Goal: Answer question/provide support: Share knowledge or assist other users

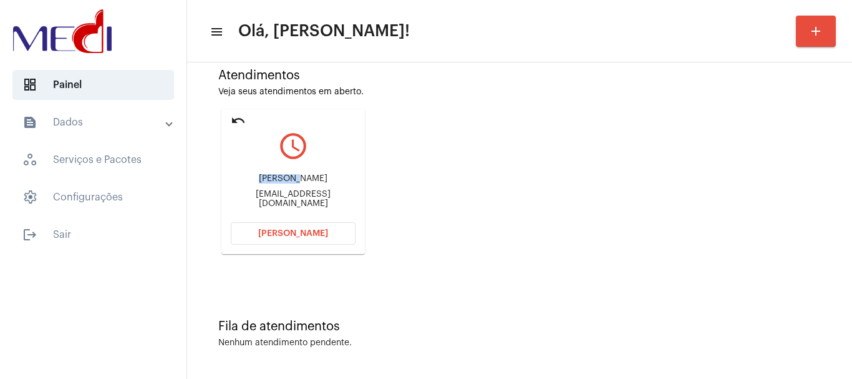
drag, startPoint x: 257, startPoint y: 171, endPoint x: 301, endPoint y: 180, distance: 45.1
click at [301, 180] on div "MÁRCIO SOUZA NASCIMENTO marcio.argemiro@hotmail.com" at bounding box center [293, 191] width 125 height 56
copy div "MÁRCIO S"
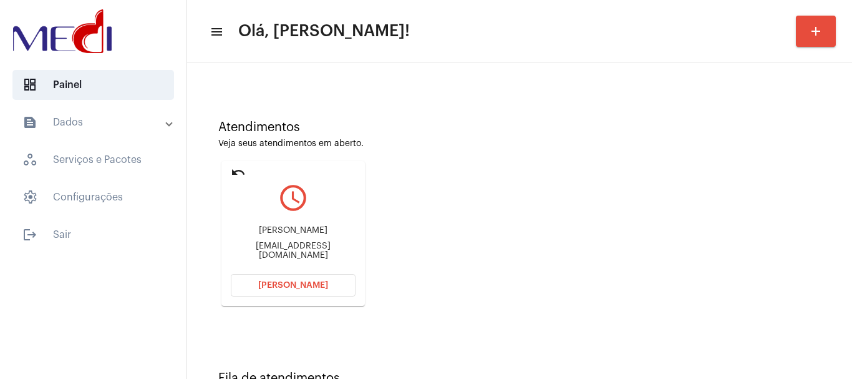
scroll to position [109, 0]
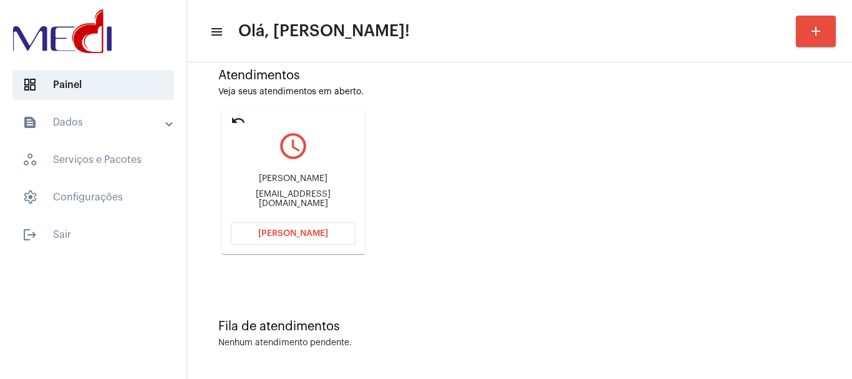
click at [231, 118] on mat-icon "undo" at bounding box center [238, 120] width 15 height 15
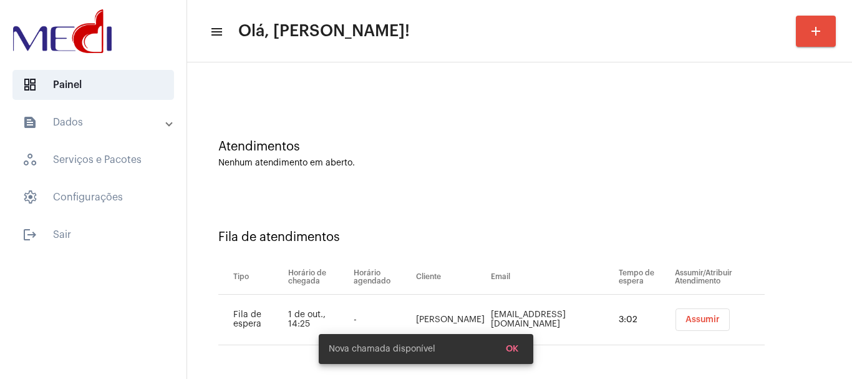
scroll to position [38, 0]
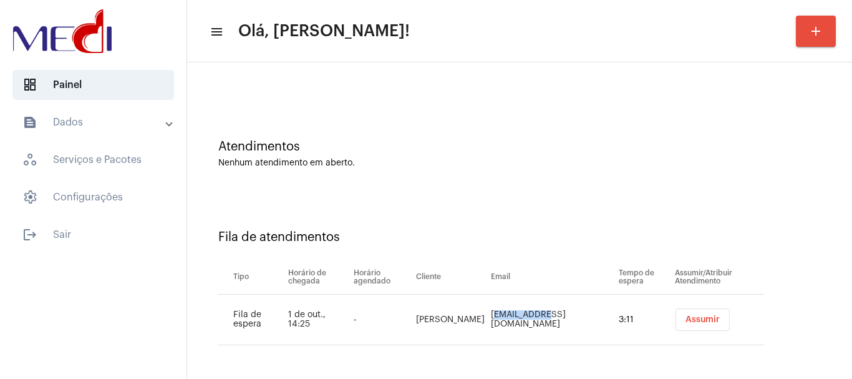
drag, startPoint x: 493, startPoint y: 321, endPoint x: 543, endPoint y: 321, distance: 49.3
click at [543, 322] on td "marcio.argemiro@hotmail.com" at bounding box center [552, 319] width 128 height 51
click at [509, 204] on div "Fila de atendimentos Tipo Horário de chegada Horário agendado Cliente Email Tem…" at bounding box center [519, 283] width 652 height 180
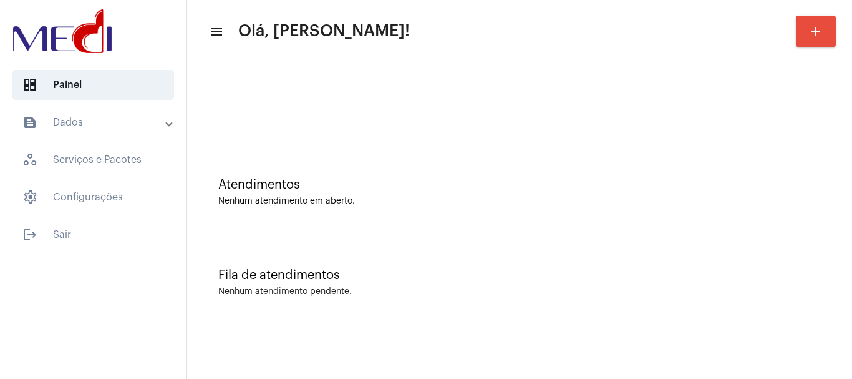
scroll to position [0, 0]
drag, startPoint x: 393, startPoint y: 310, endPoint x: 450, endPoint y: 321, distance: 57.8
click at [388, 233] on div "Fila de atendimentos Nenhum atendimento pendente." at bounding box center [519, 276] width 652 height 90
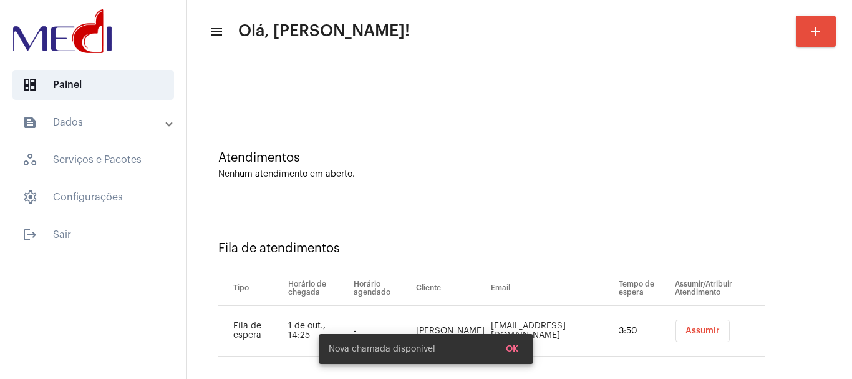
scroll to position [38, 0]
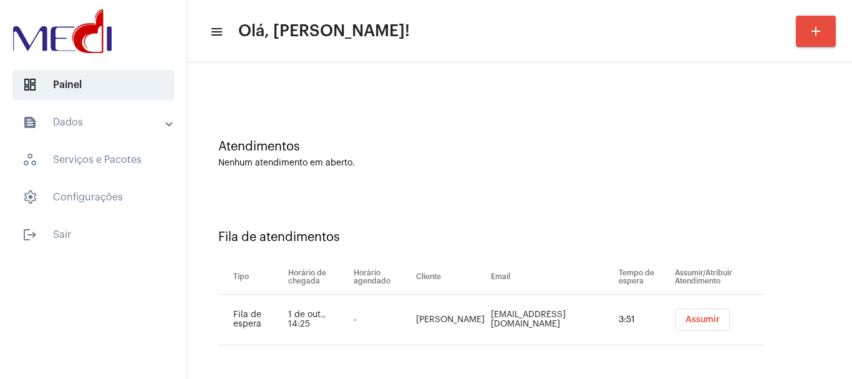
click at [690, 321] on span "Assumir" at bounding box center [702, 319] width 34 height 9
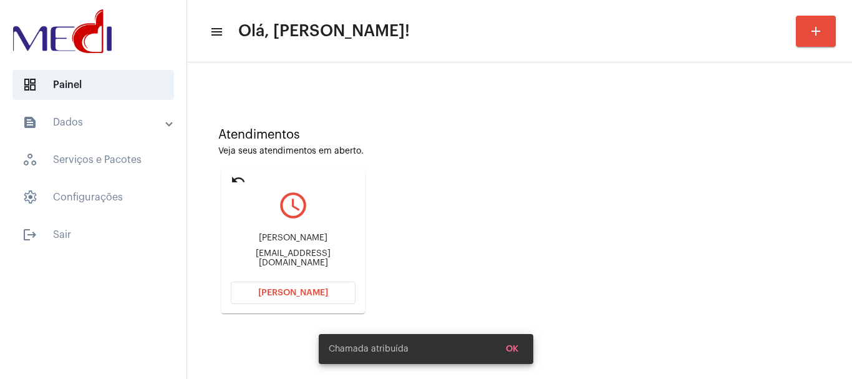
scroll to position [109, 0]
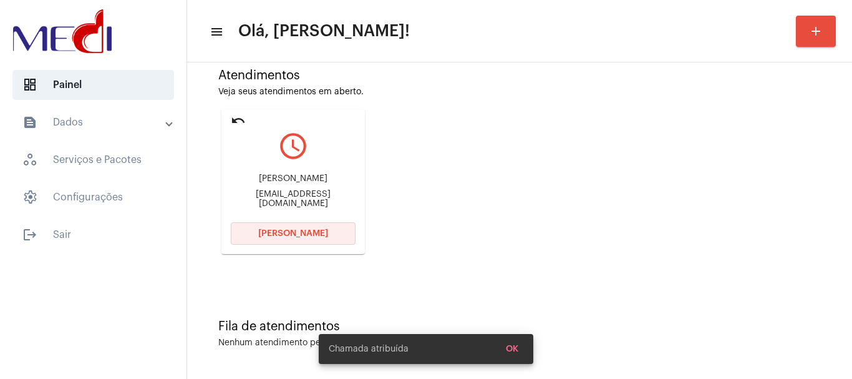
click at [281, 232] on span "Abrir Chamada" at bounding box center [293, 233] width 70 height 9
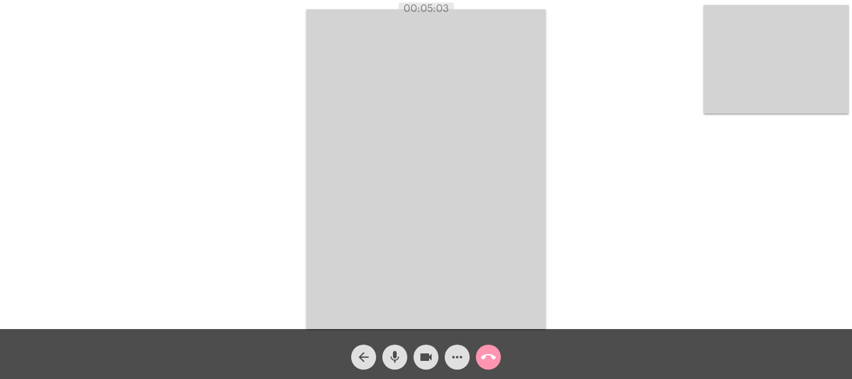
click at [490, 351] on mat-icon "call_end" at bounding box center [488, 356] width 15 height 15
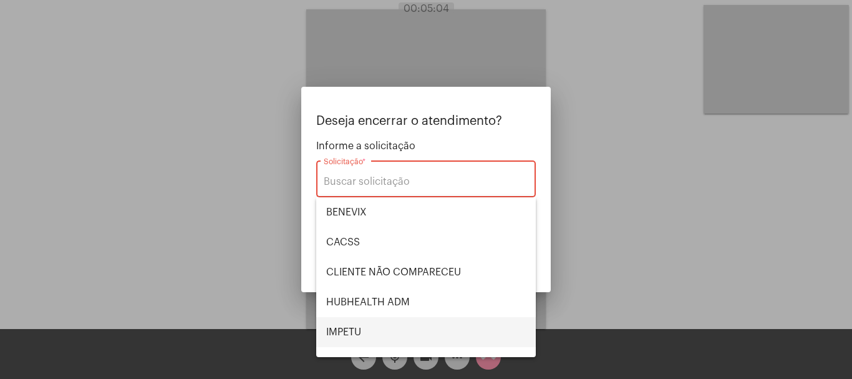
click at [377, 322] on span "IMPETU" at bounding box center [426, 332] width 200 height 30
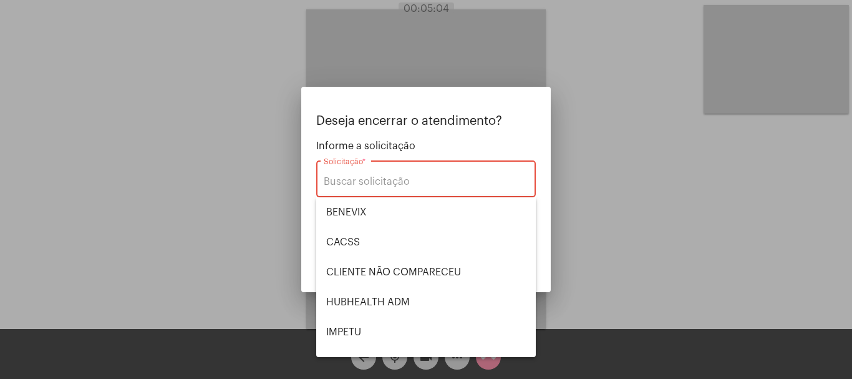
type input "IMPETU"
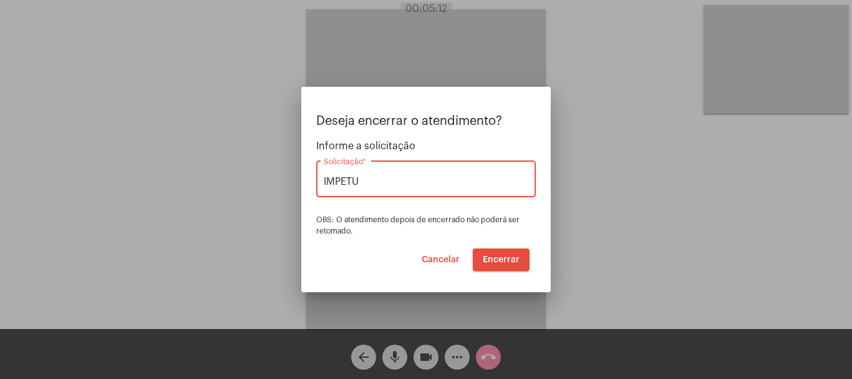
click at [498, 259] on span "Encerrar" at bounding box center [501, 259] width 37 height 9
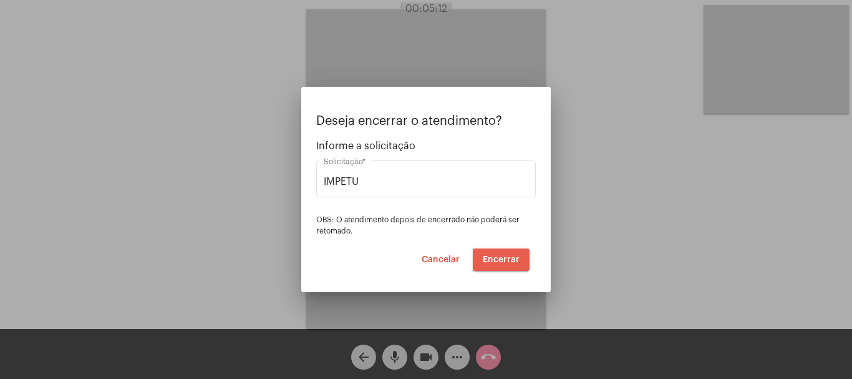
click at [498, 258] on span "Encerrar" at bounding box center [501, 259] width 37 height 9
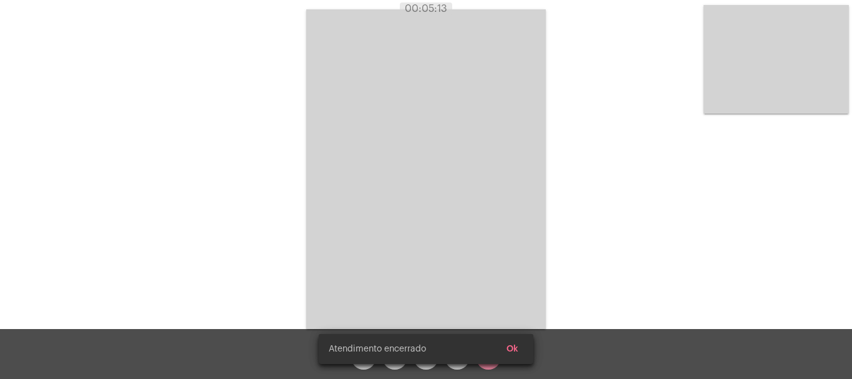
click at [498, 258] on video at bounding box center [425, 168] width 239 height 319
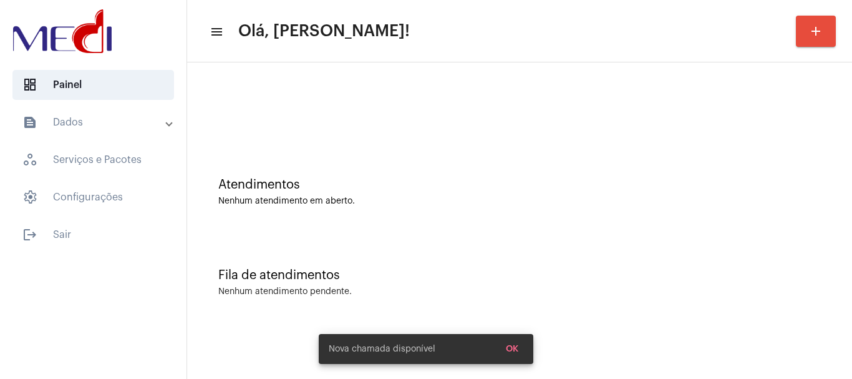
click at [454, 197] on div "Nenhum atendimento em aberto." at bounding box center [519, 200] width 602 height 9
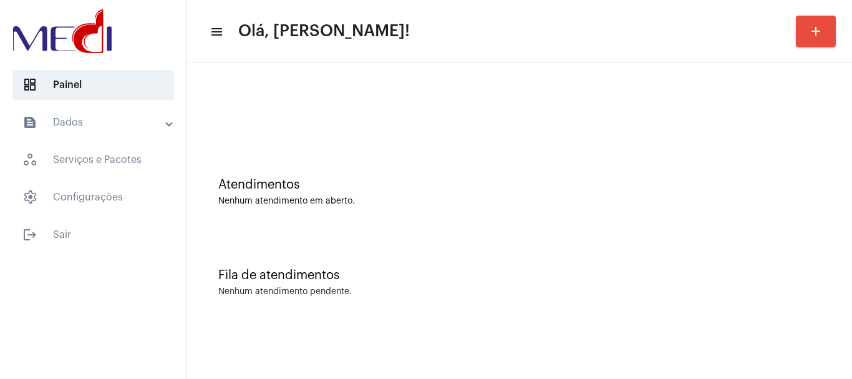
click at [343, 169] on div "Atendimentos Nenhum atendimento em aberto." at bounding box center [519, 185] width 652 height 90
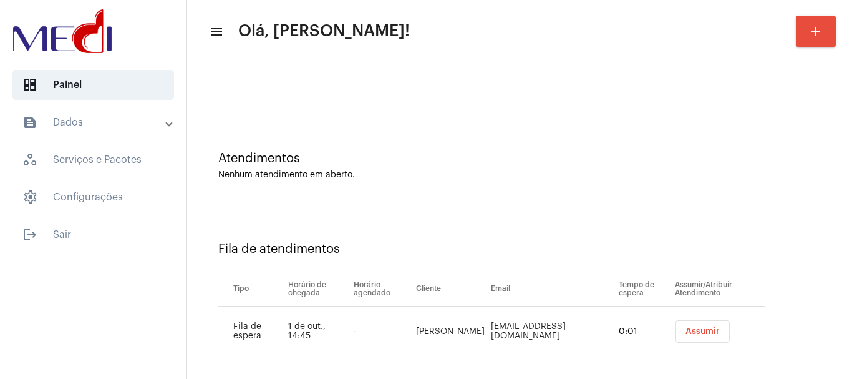
scroll to position [38, 0]
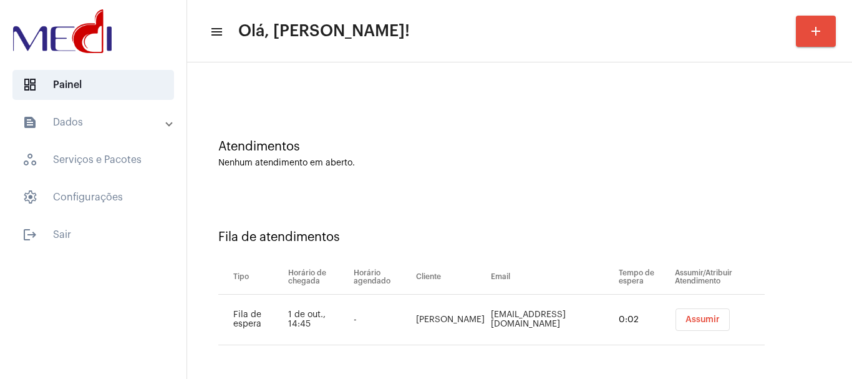
click at [675, 326] on button "Assumir" at bounding box center [702, 319] width 54 height 22
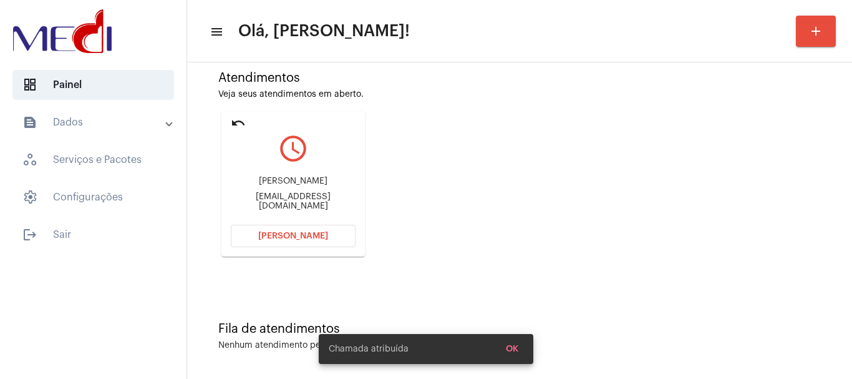
scroll to position [109, 0]
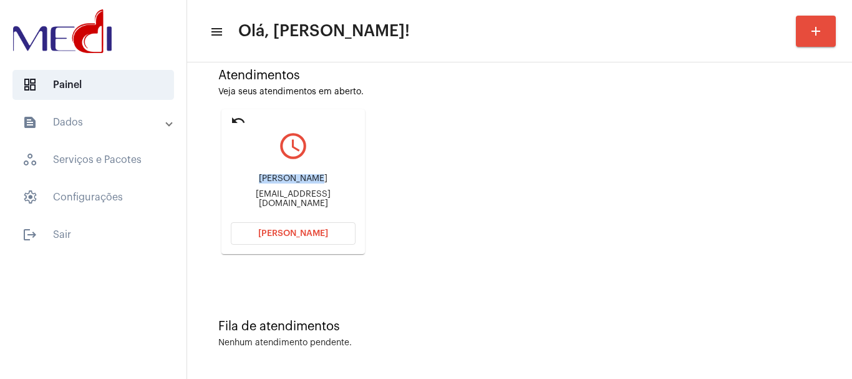
drag, startPoint x: 254, startPoint y: 177, endPoint x: 321, endPoint y: 180, distance: 67.4
click at [321, 180] on div "Hu Ching Jen tinzanching@gmail.com" at bounding box center [293, 191] width 125 height 56
copy div "Hu Ching Jen"
click at [309, 233] on span "Abrir Chamada" at bounding box center [293, 233] width 70 height 9
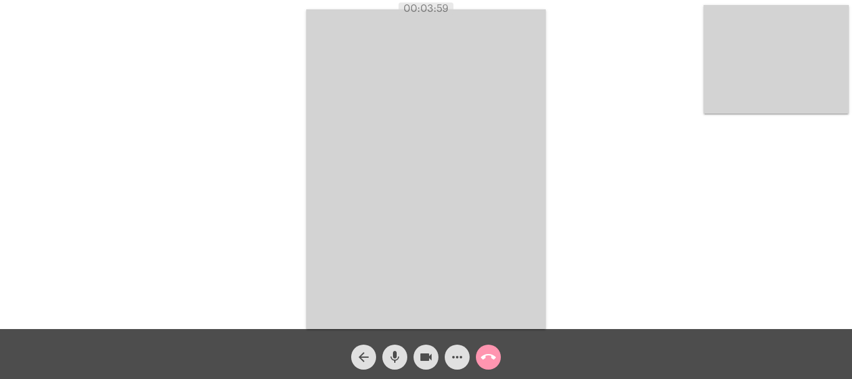
click at [490, 355] on mat-icon "call_end" at bounding box center [488, 356] width 15 height 15
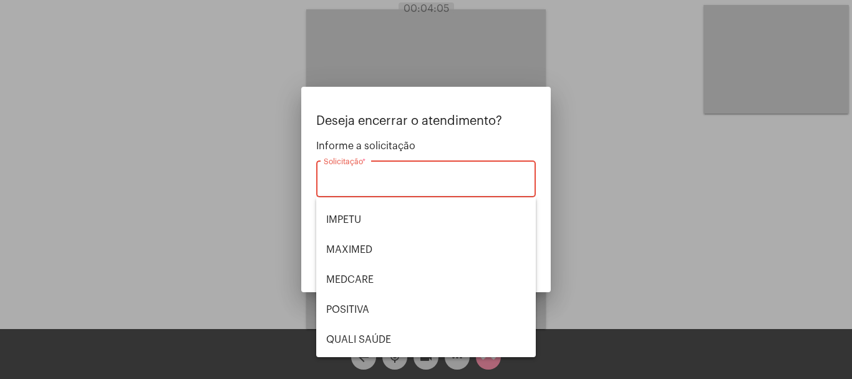
scroll to position [125, 0]
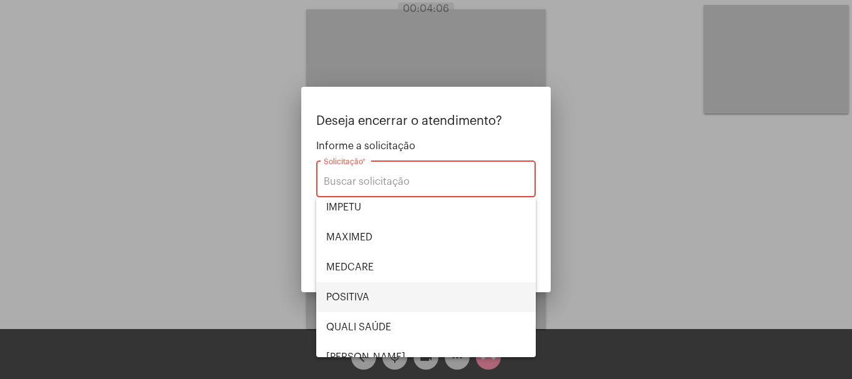
click at [385, 290] on span "POSITIVA" at bounding box center [426, 297] width 200 height 30
type input "POSITIVA"
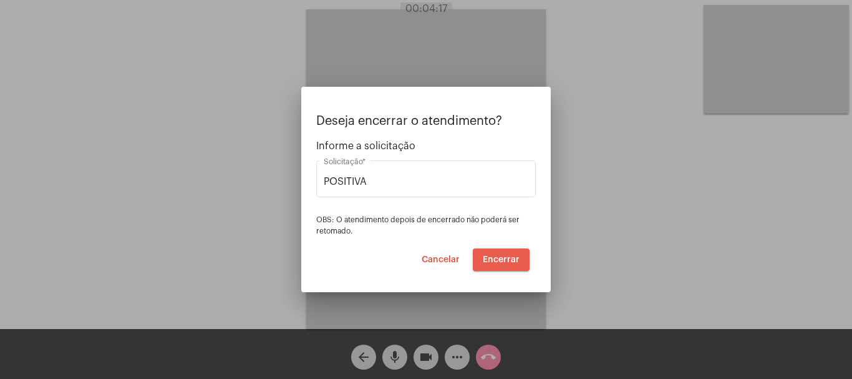
click at [495, 258] on span "Encerrar" at bounding box center [501, 259] width 37 height 9
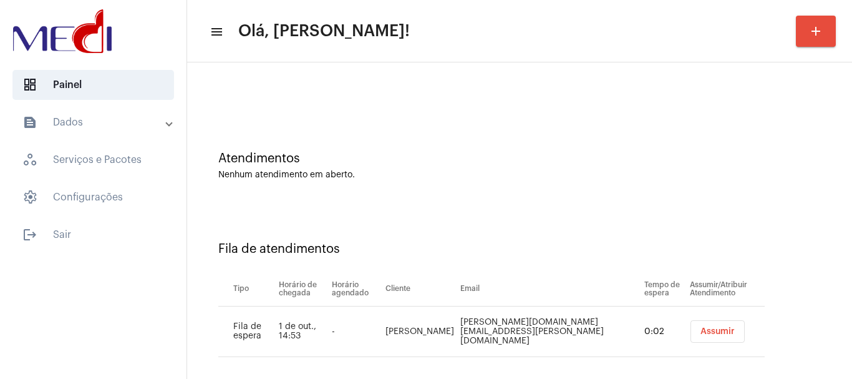
scroll to position [38, 0]
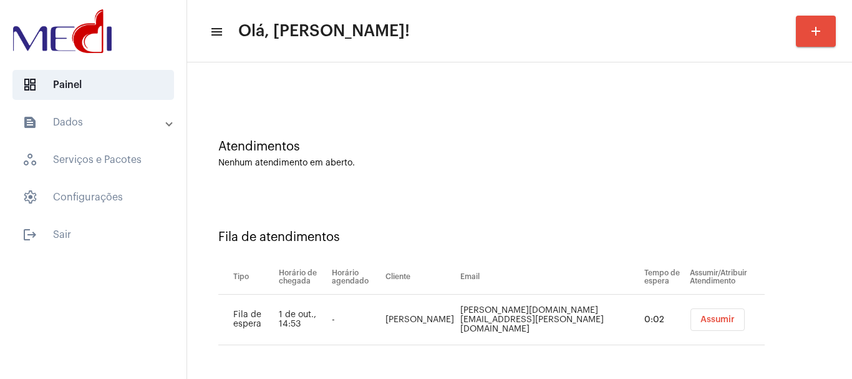
click at [700, 320] on span "Assumir" at bounding box center [717, 319] width 34 height 9
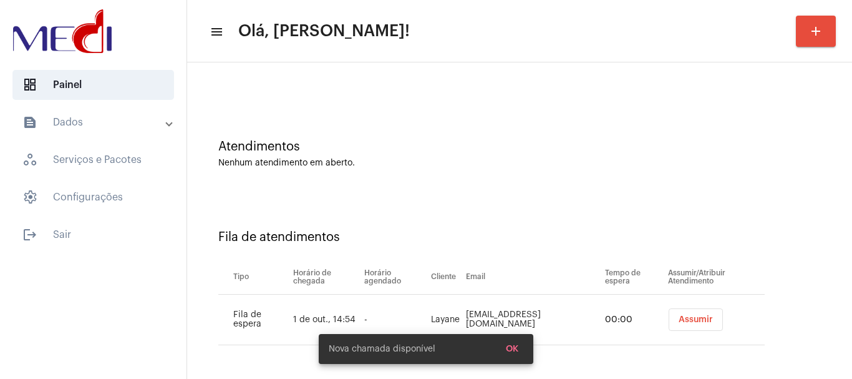
scroll to position [109, 0]
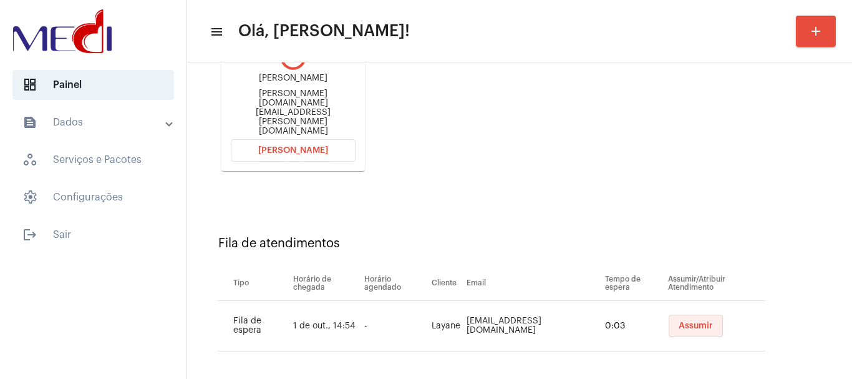
click at [673, 314] on button "Assumir" at bounding box center [695, 325] width 54 height 22
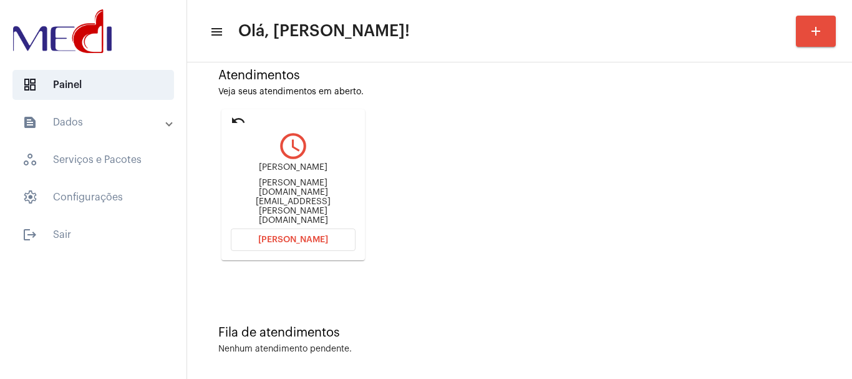
drag, startPoint x: 241, startPoint y: 196, endPoint x: 267, endPoint y: 193, distance: 25.8
click at [267, 193] on div "Alynne Alynne.ml@hotmail.com" at bounding box center [293, 194] width 125 height 62
copy div "Alynn"
click at [259, 229] on button "[PERSON_NAME]" at bounding box center [293, 239] width 125 height 22
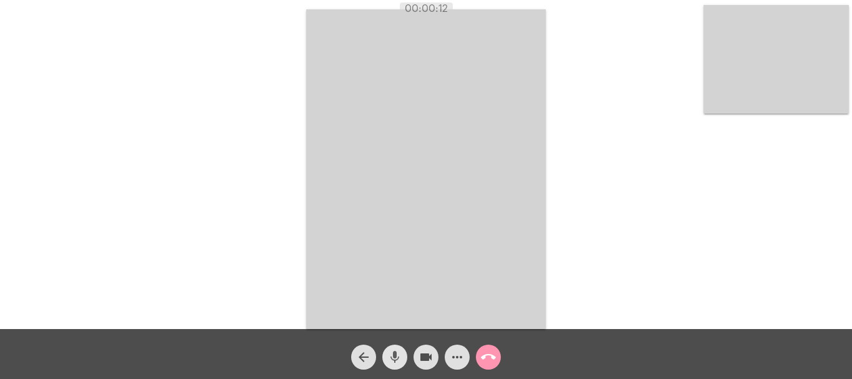
drag, startPoint x: 400, startPoint y: 362, endPoint x: 430, endPoint y: 351, distance: 31.8
click at [400, 361] on mat-icon "mic" at bounding box center [394, 356] width 15 height 15
click at [430, 351] on mat-icon "videocam" at bounding box center [425, 356] width 15 height 15
drag, startPoint x: 398, startPoint y: 354, endPoint x: 418, endPoint y: 352, distance: 19.4
click at [402, 352] on mat-icon "mic_off" at bounding box center [394, 356] width 15 height 15
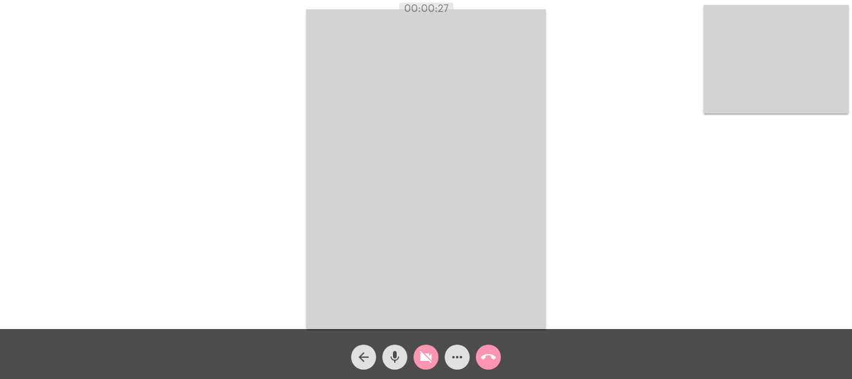
click at [422, 355] on mat-icon "videocam_off" at bounding box center [425, 356] width 15 height 15
click at [490, 359] on mat-icon "call_end" at bounding box center [488, 356] width 15 height 15
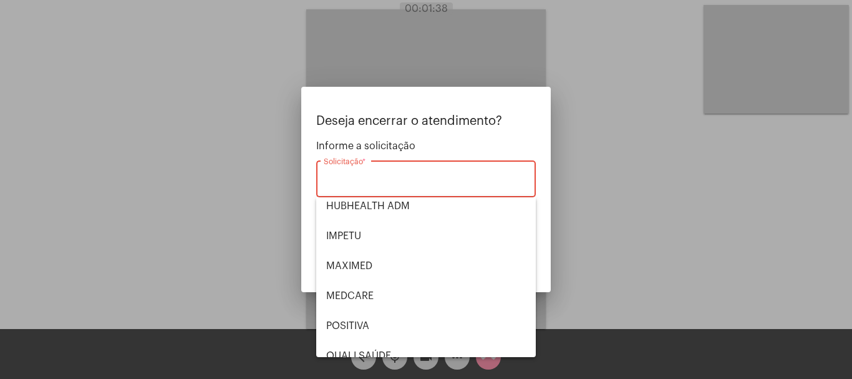
scroll to position [259, 0]
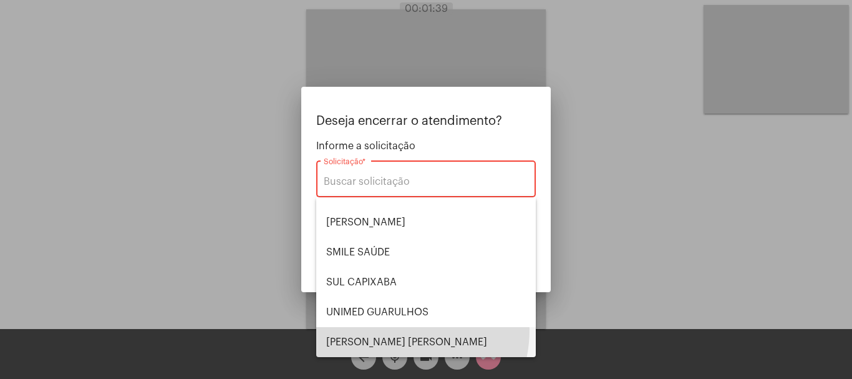
click at [387, 329] on span "VERA CRUZ" at bounding box center [426, 342] width 200 height 30
type input "VERA CRUZ"
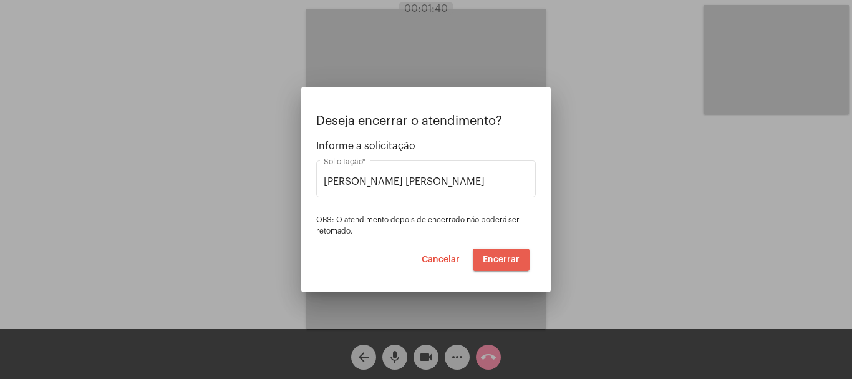
click at [499, 258] on span "Encerrar" at bounding box center [501, 259] width 37 height 9
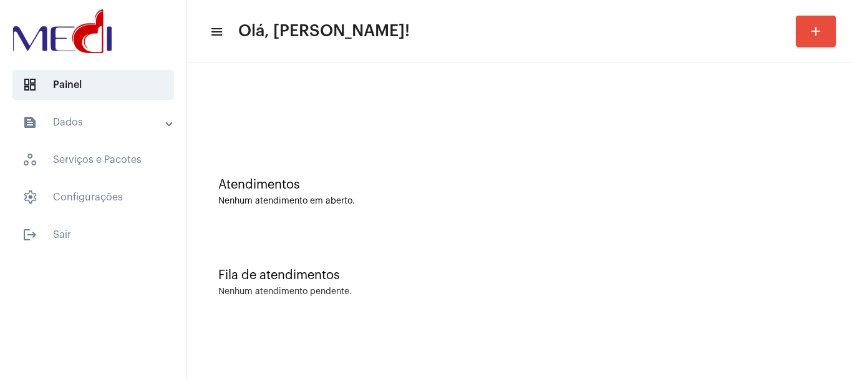
click at [91, 123] on mat-panel-title "text_snippet_outlined Dados" at bounding box center [94, 122] width 144 height 15
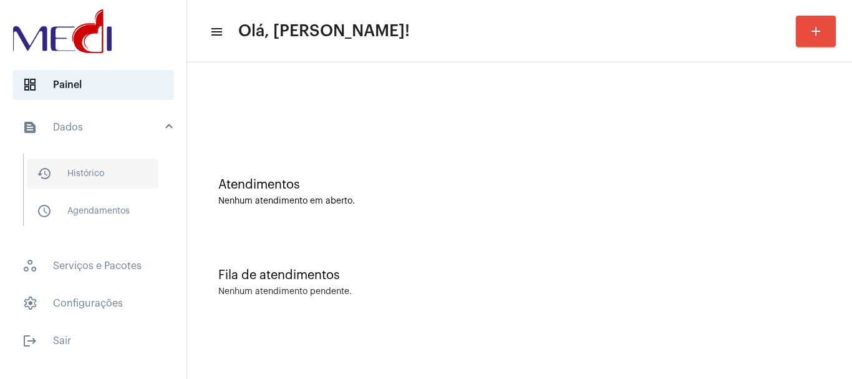
click at [90, 175] on span "history_outlined Histórico" at bounding box center [93, 173] width 132 height 30
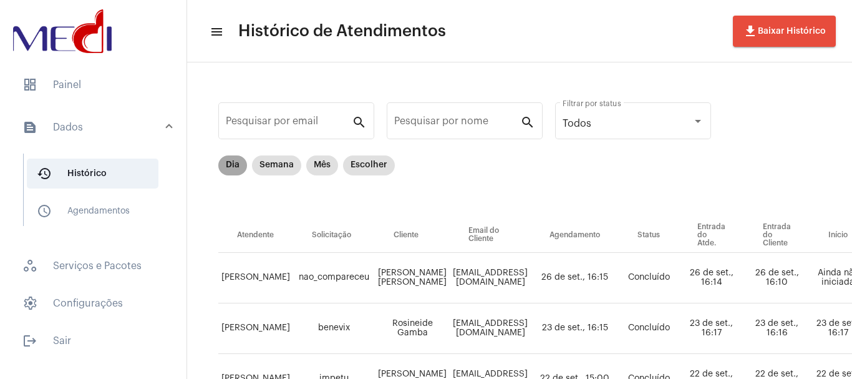
click at [238, 163] on mat-chip "Dia" at bounding box center [232, 165] width 29 height 20
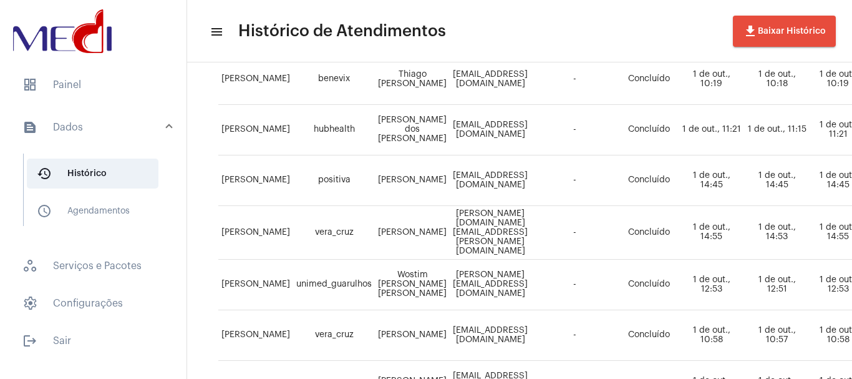
scroll to position [532, 0]
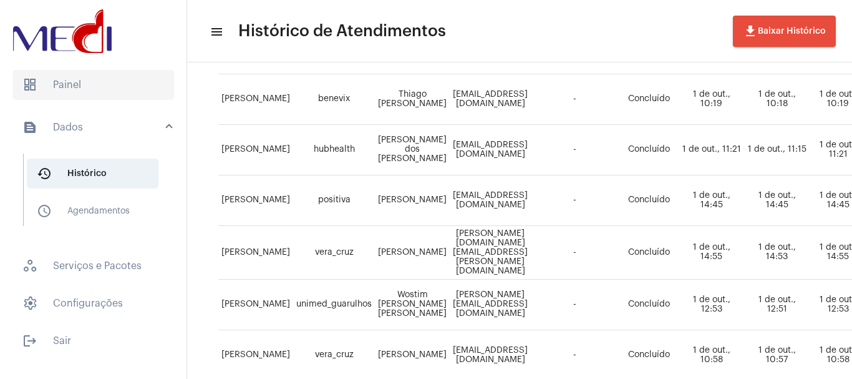
click at [82, 90] on span "dashboard Painel" at bounding box center [93, 85] width 162 height 30
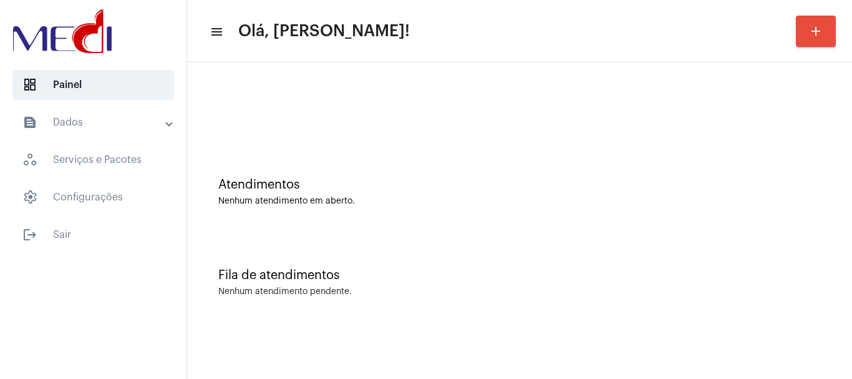
click at [398, 172] on div "Atendimentos Nenhum atendimento em aberto." at bounding box center [519, 185] width 652 height 90
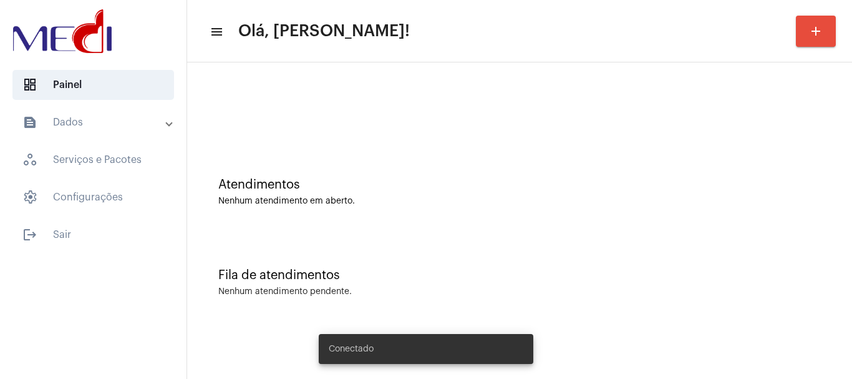
click at [415, 218] on div "Atendimentos Nenhum atendimento em aberto." at bounding box center [519, 185] width 652 height 90
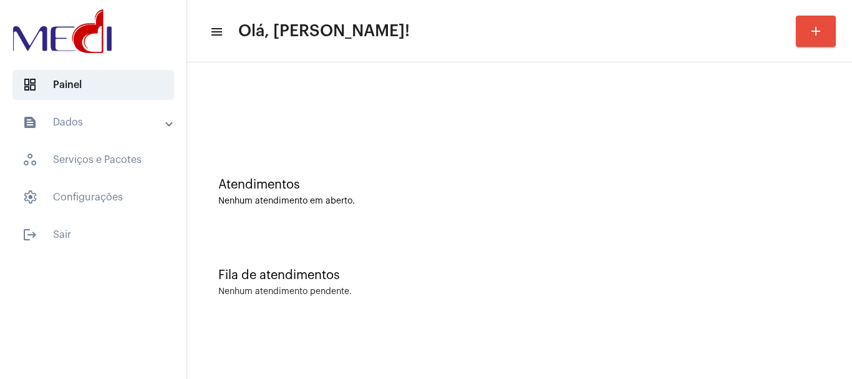
click at [417, 178] on div "Atendimentos" at bounding box center [519, 185] width 602 height 14
click at [468, 153] on div "Atendimentos Nenhum atendimento em aberto." at bounding box center [519, 185] width 652 height 90
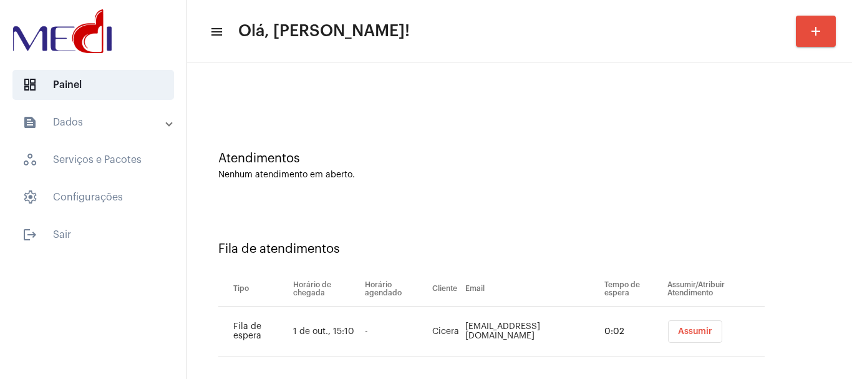
scroll to position [38, 0]
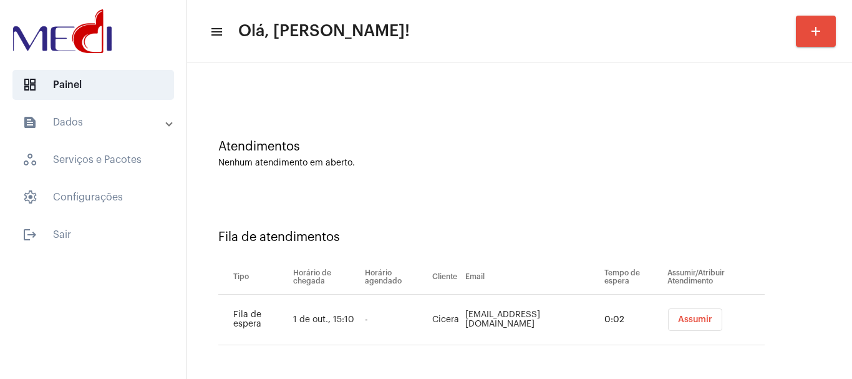
click at [682, 316] on span "Assumir" at bounding box center [695, 319] width 34 height 9
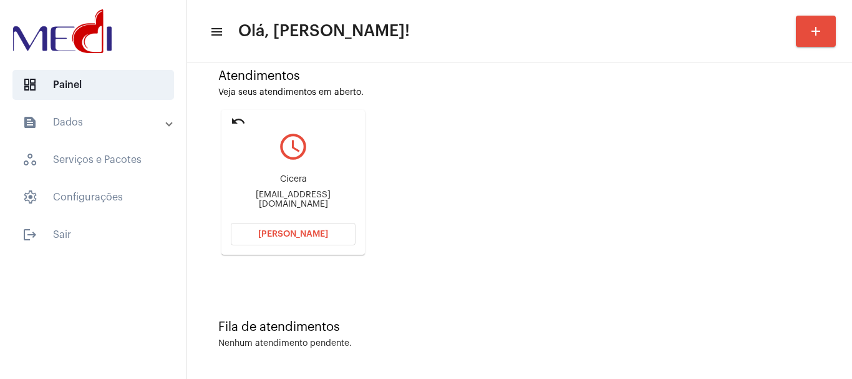
scroll to position [109, 0]
drag, startPoint x: 230, startPoint y: 193, endPoint x: 254, endPoint y: 193, distance: 23.7
click at [254, 193] on mat-card "undo query_builder Cicera hbmbebedouros@gmail.com Abrir Chamada" at bounding box center [292, 181] width 143 height 145
copy div "hbm"
drag, startPoint x: 281, startPoint y: 239, endPoint x: 273, endPoint y: 229, distance: 12.5
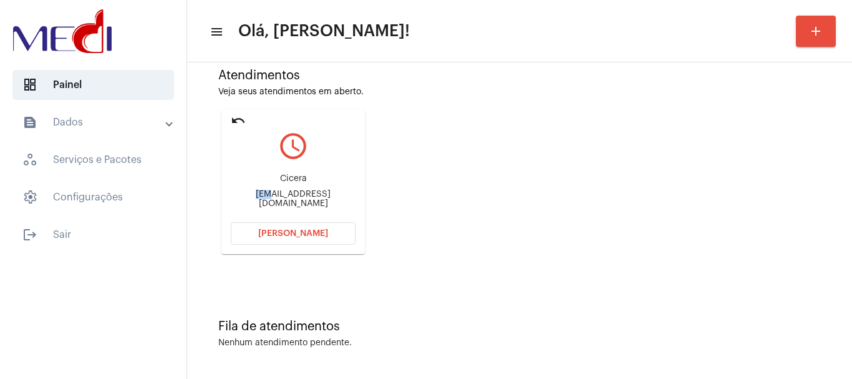
click at [276, 234] on button "[PERSON_NAME]" at bounding box center [293, 233] width 125 height 22
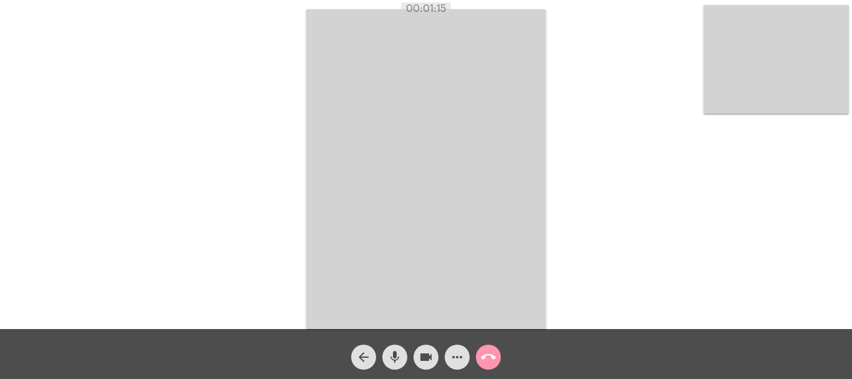
click at [722, 21] on video at bounding box center [775, 59] width 145 height 109
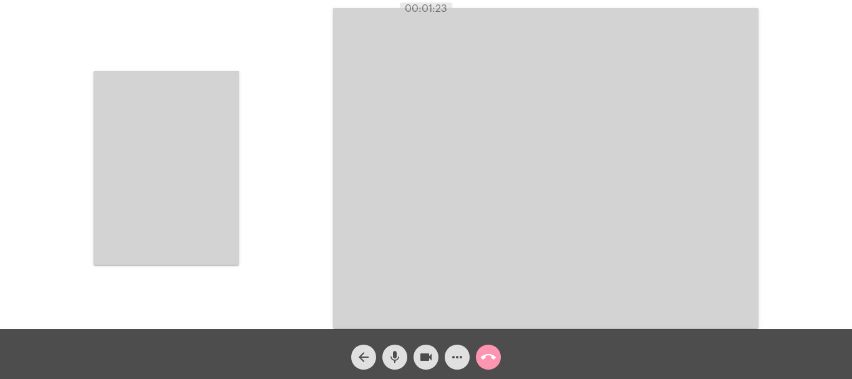
click at [223, 142] on video at bounding box center [166, 167] width 145 height 193
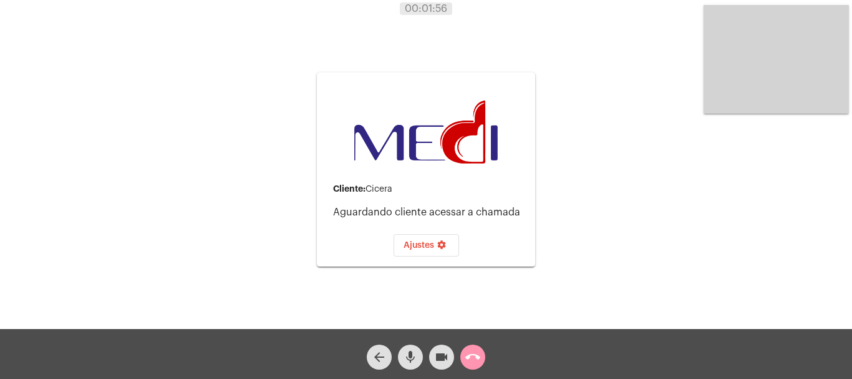
click at [471, 352] on mat-icon "call_end" at bounding box center [472, 356] width 15 height 15
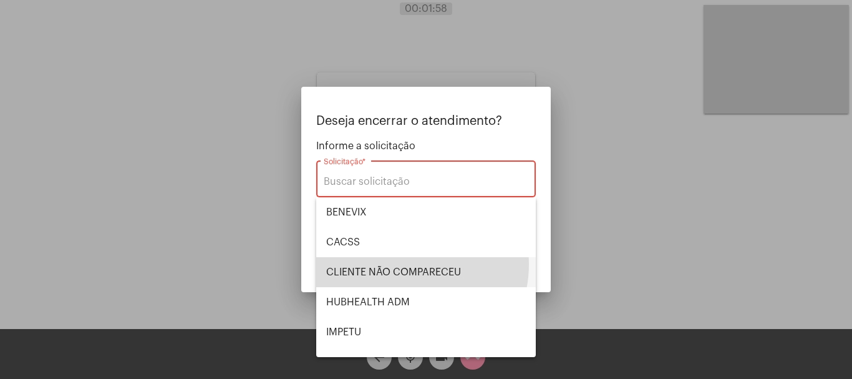
click at [404, 264] on span "CLIENTE NÃO COMPARECEU" at bounding box center [426, 272] width 200 height 30
type input "CLIENTE NÃO COMPARECEU"
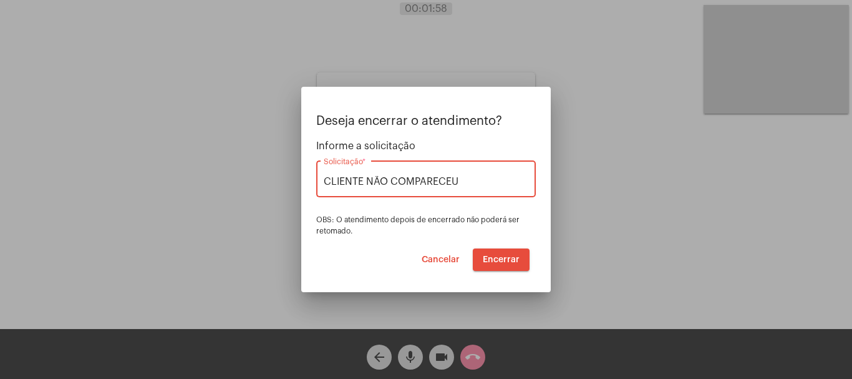
click at [488, 261] on span "Encerrar" at bounding box center [501, 259] width 37 height 9
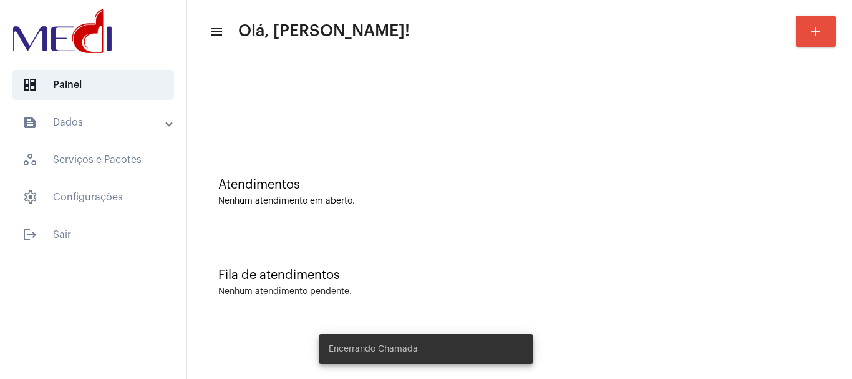
click at [441, 140] on div "Atendimentos Nenhum atendimento em aberto. Fila de atendimentos Nenhum atendime…" at bounding box center [519, 195] width 652 height 253
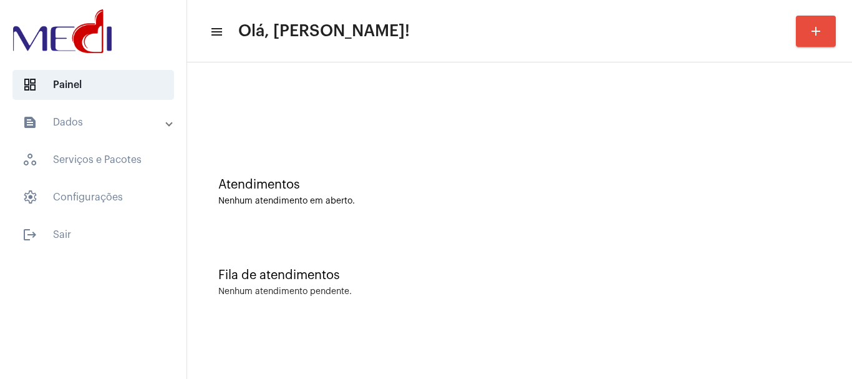
click at [453, 207] on div "Atendimentos Nenhum atendimento em aberto." at bounding box center [519, 185] width 652 height 90
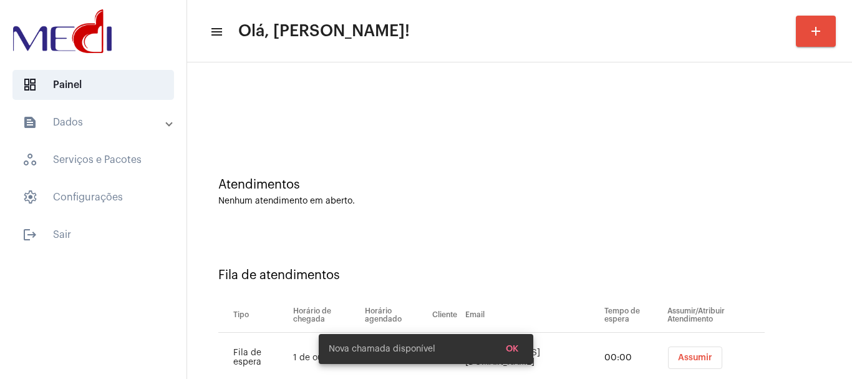
click at [682, 354] on span "Assumir" at bounding box center [695, 357] width 34 height 9
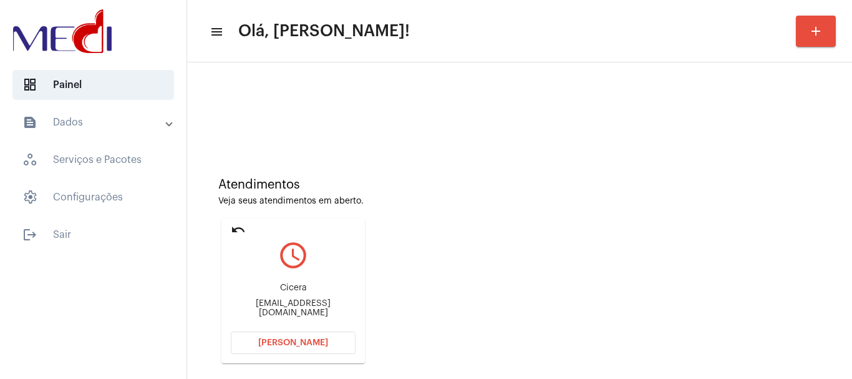
click at [294, 339] on span "[PERSON_NAME]" at bounding box center [293, 342] width 70 height 9
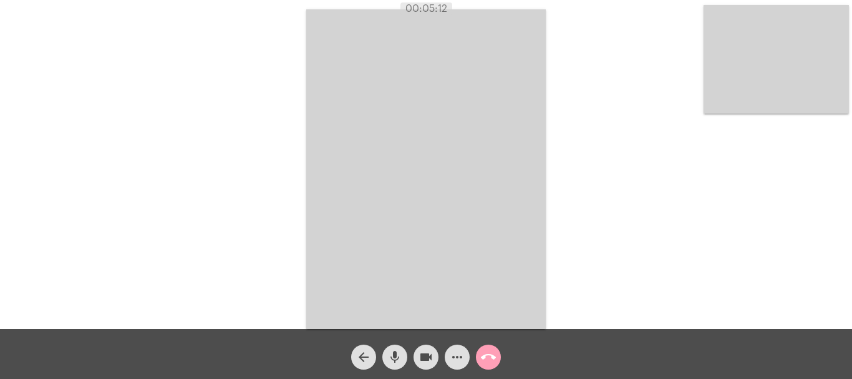
click at [487, 359] on mat-icon "call_end" at bounding box center [488, 356] width 15 height 15
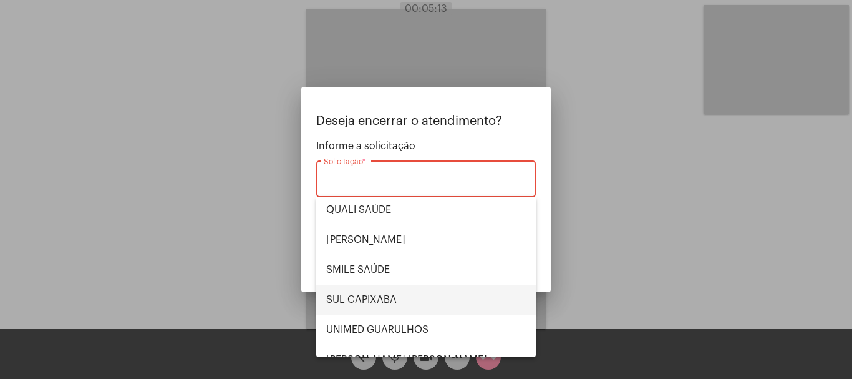
scroll to position [259, 0]
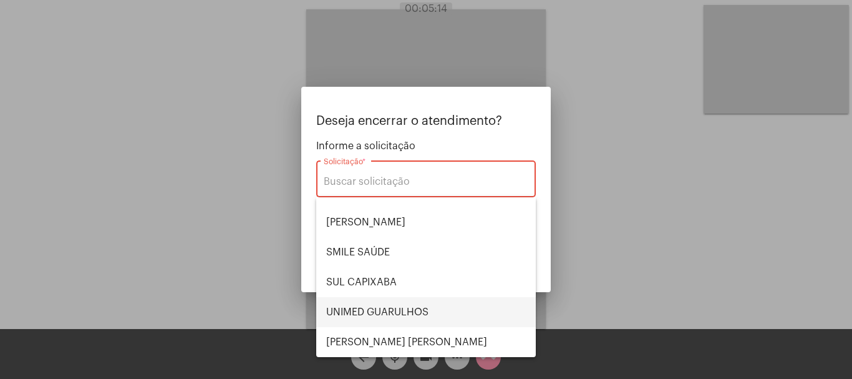
click at [412, 304] on span "UNIMED GUARULHOS" at bounding box center [426, 312] width 200 height 30
type input "UNIMED GUARULHOS"
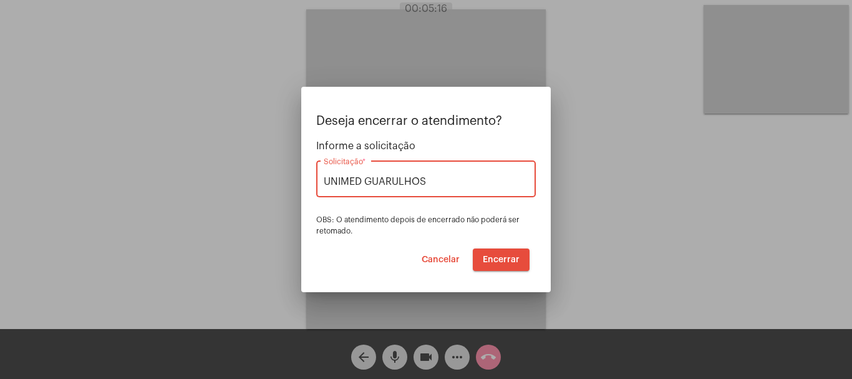
click at [502, 256] on span "Encerrar" at bounding box center [501, 259] width 37 height 9
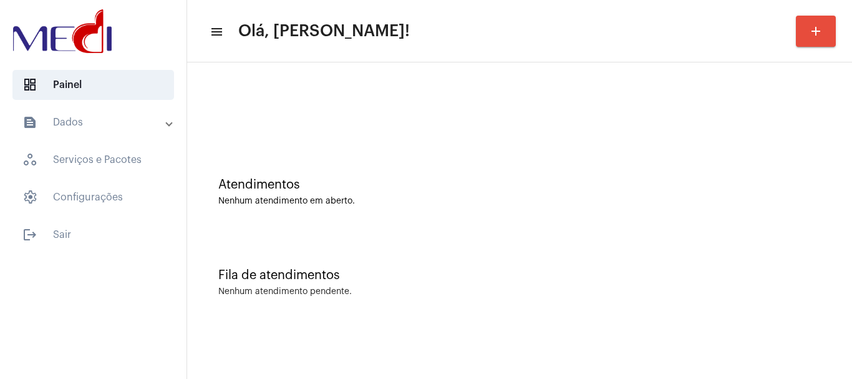
click at [385, 205] on div "Nenhum atendimento em aberto." at bounding box center [519, 200] width 602 height 9
click at [368, 110] on div at bounding box center [519, 110] width 602 height 9
click at [295, 105] on div at bounding box center [519, 105] width 652 height 72
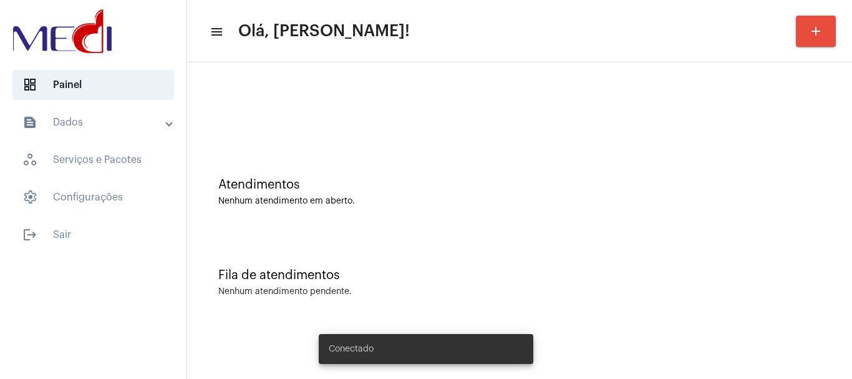
click at [369, 111] on div at bounding box center [519, 110] width 602 height 9
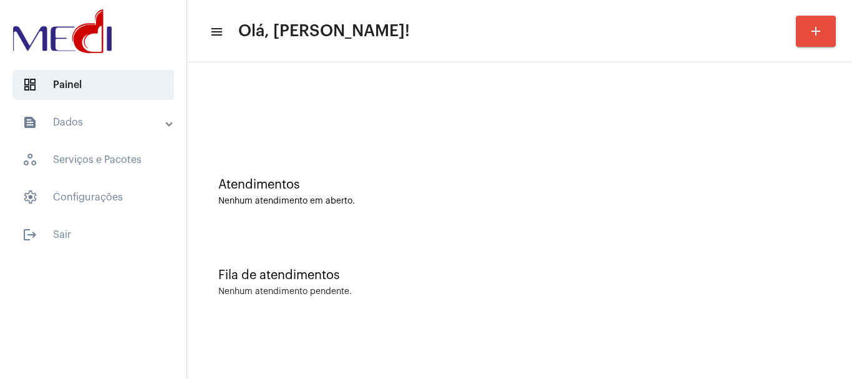
click at [321, 99] on div at bounding box center [519, 105] width 652 height 72
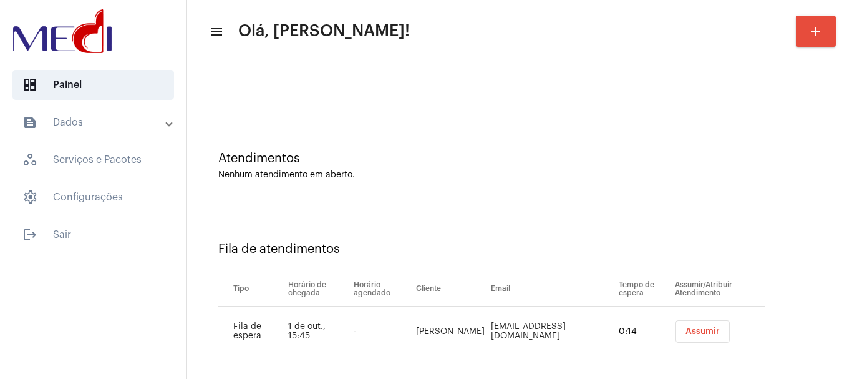
scroll to position [38, 0]
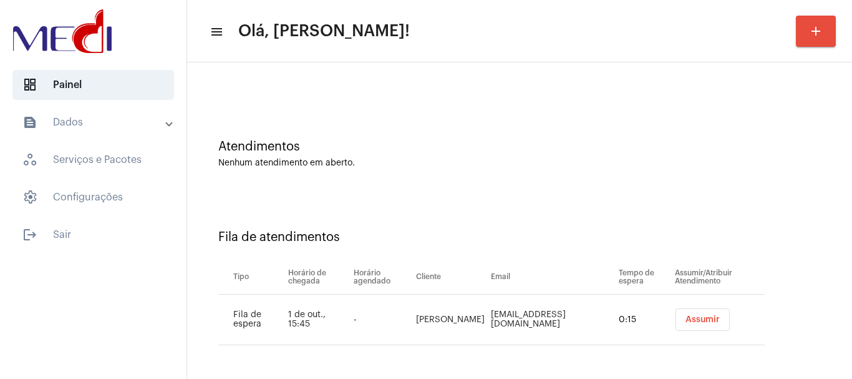
click at [675, 316] on button "Assumir" at bounding box center [702, 319] width 54 height 22
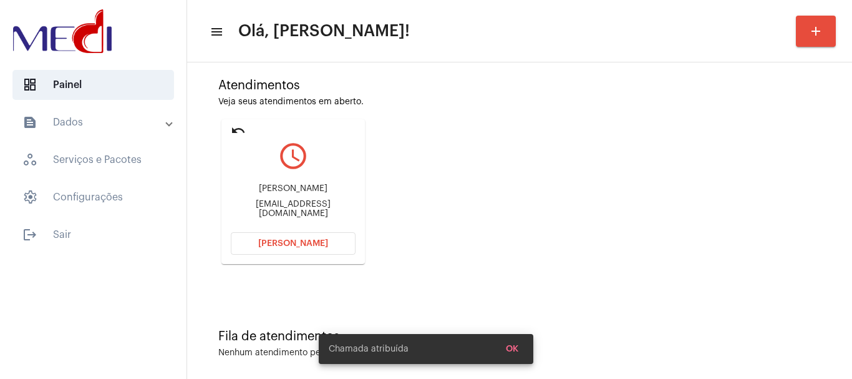
scroll to position [109, 0]
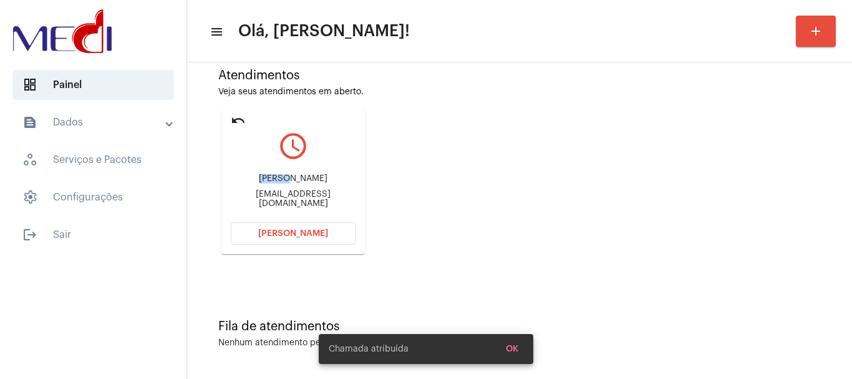
drag, startPoint x: 275, startPoint y: 183, endPoint x: 354, endPoint y: 174, distance: 79.7
click at [354, 174] on div "Flavio Falangojr@terra.com.br" at bounding box center [293, 191] width 125 height 56
copy div "Flavio"
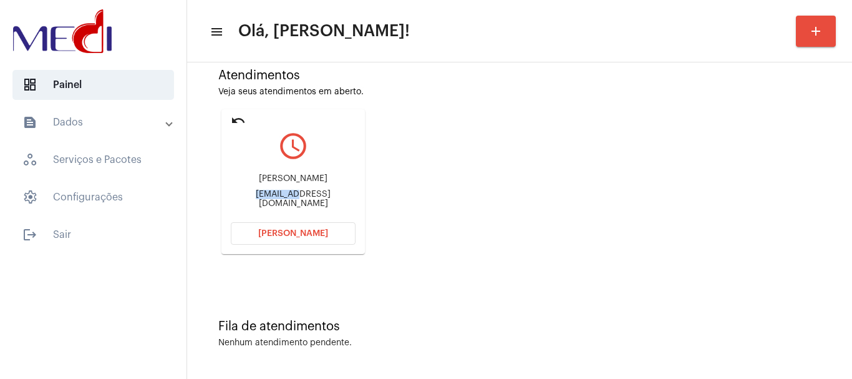
drag, startPoint x: 243, startPoint y: 194, endPoint x: 282, endPoint y: 200, distance: 39.7
click at [282, 200] on div "Falangojr@terra.com.br" at bounding box center [293, 199] width 125 height 19
copy div "Falangojr"
click at [257, 229] on button "[PERSON_NAME]" at bounding box center [293, 233] width 125 height 22
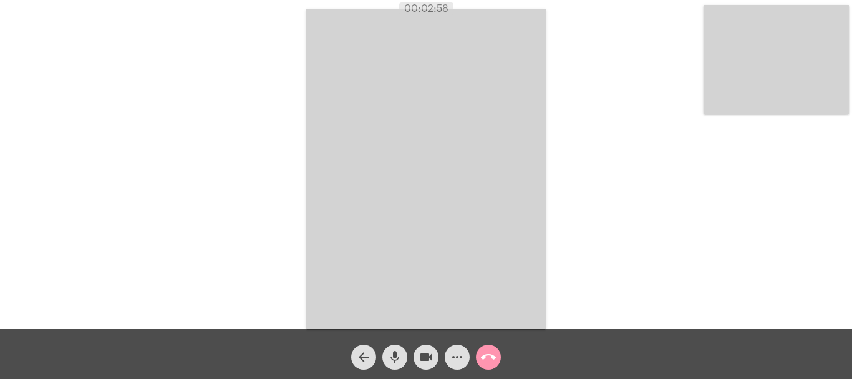
click at [484, 355] on mat-icon "call_end" at bounding box center [488, 356] width 15 height 15
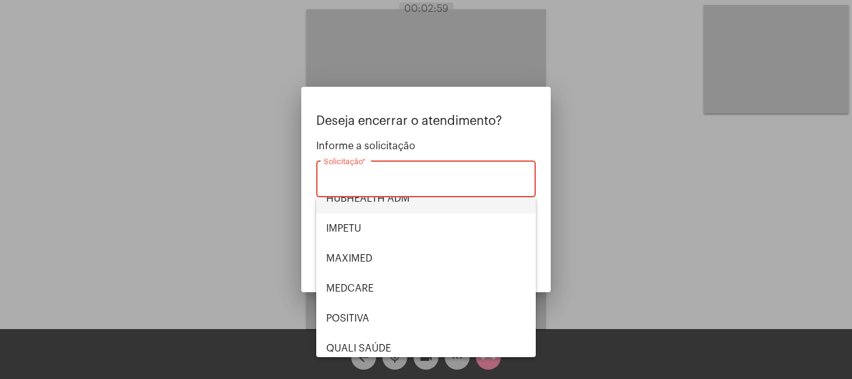
scroll to position [259, 0]
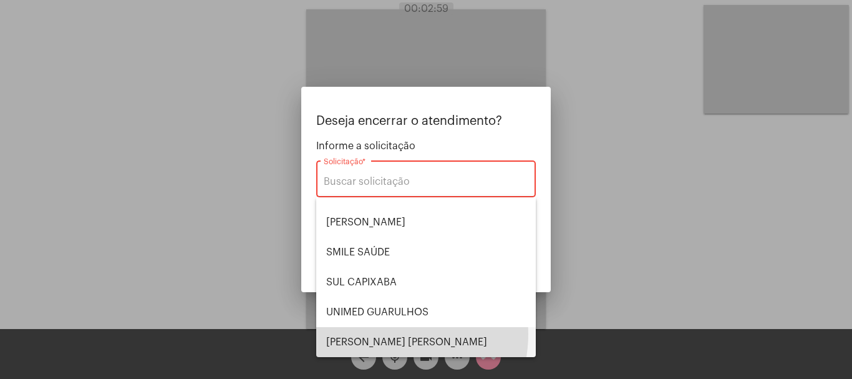
click at [385, 333] on span "VERA CRUZ" at bounding box center [426, 342] width 200 height 30
type input "VERA CRUZ"
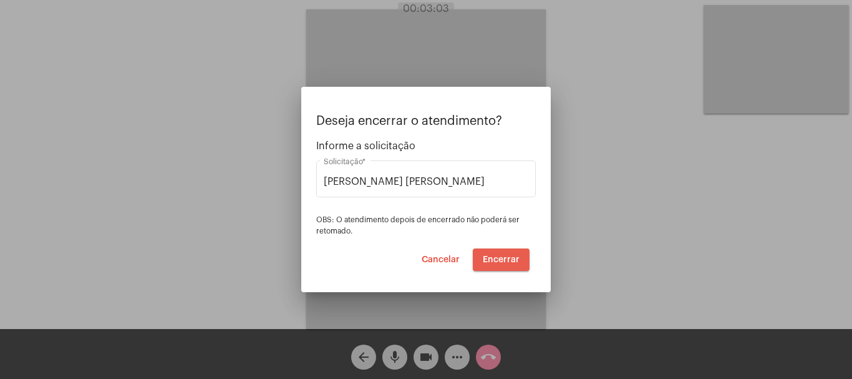
click at [506, 256] on span "Encerrar" at bounding box center [501, 259] width 37 height 9
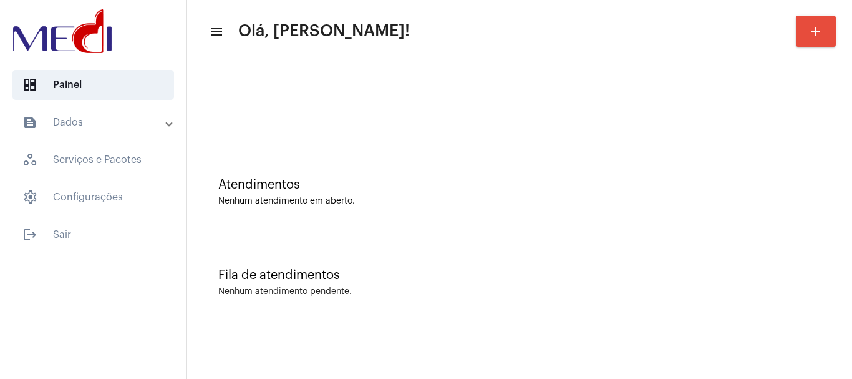
click at [316, 158] on div "Atendimentos Nenhum atendimento em aberto." at bounding box center [519, 185] width 652 height 90
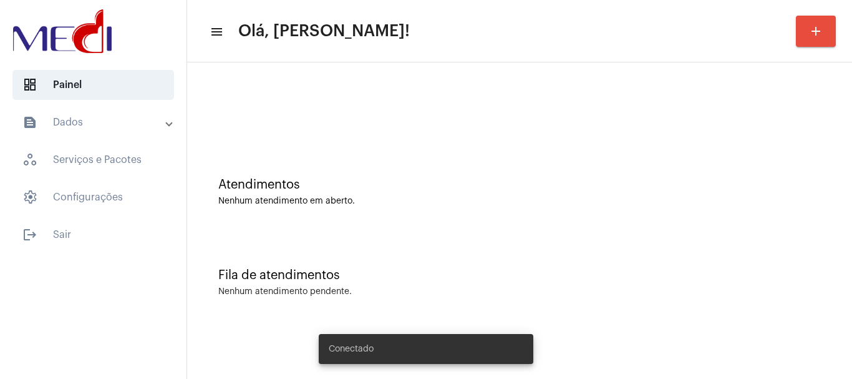
click at [432, 220] on div "Atendimentos Nenhum atendimento em aberto." at bounding box center [519, 185] width 652 height 90
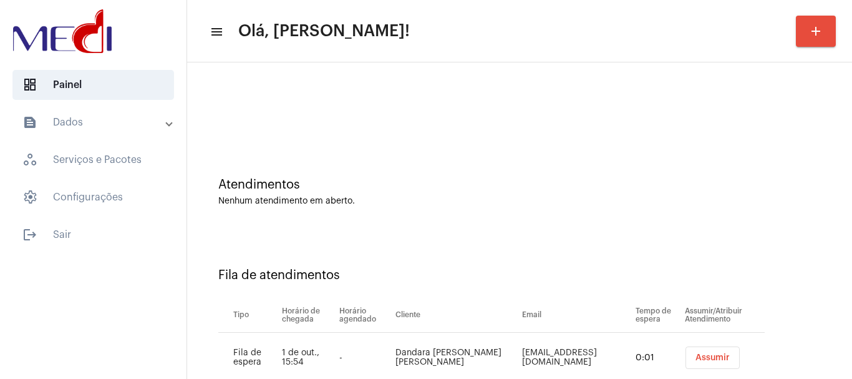
scroll to position [38, 0]
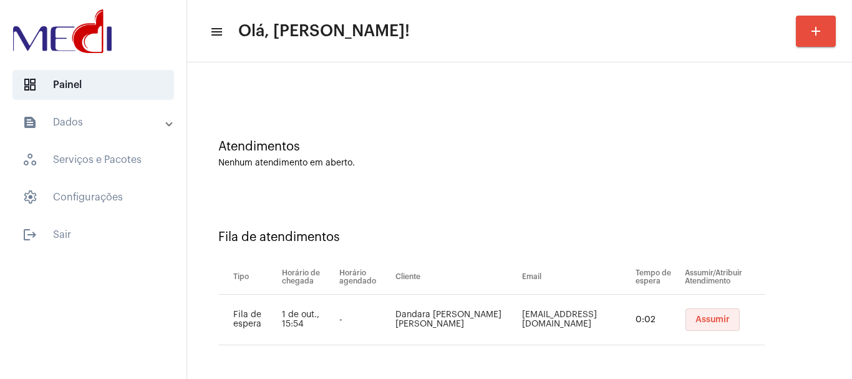
click at [691, 309] on button "Assumir" at bounding box center [712, 319] width 54 height 22
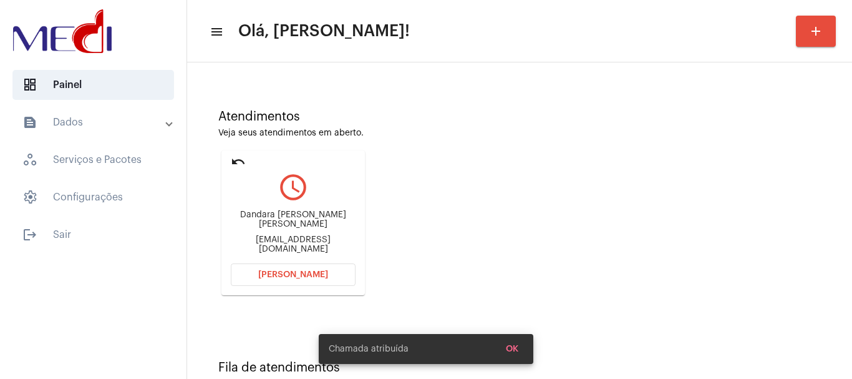
scroll to position [109, 0]
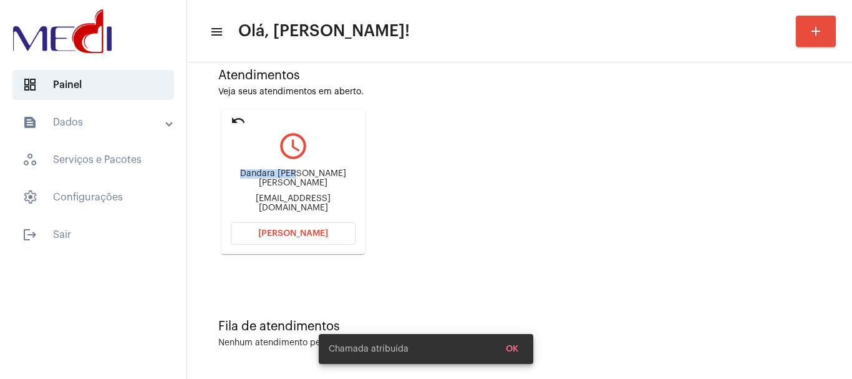
drag, startPoint x: 243, startPoint y: 178, endPoint x: 292, endPoint y: 175, distance: 49.4
click at [292, 175] on mat-card "undo query_builder Dandara Machado de Almeida dandaramachadomed@gmail.com Abrir…" at bounding box center [292, 181] width 143 height 145
copy div "Dandara Mach"
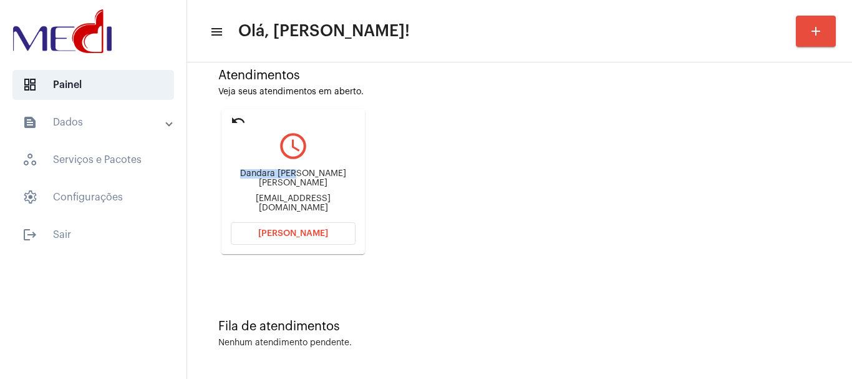
click at [304, 228] on button "Abrir Chamada" at bounding box center [293, 233] width 125 height 22
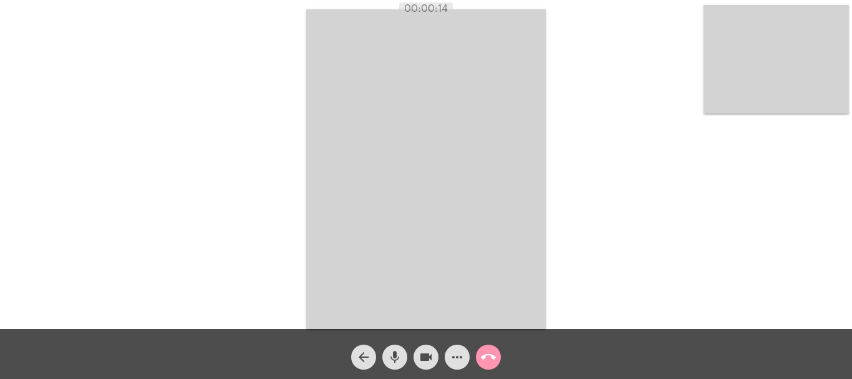
click at [460, 361] on mat-icon "more_horiz" at bounding box center [457, 356] width 15 height 15
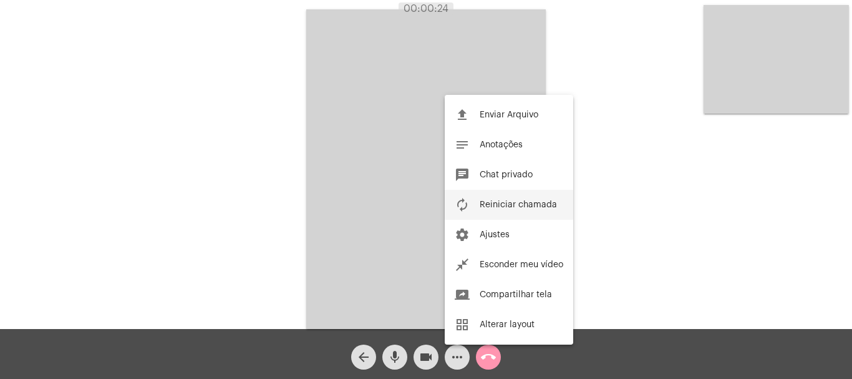
click at [461, 204] on mat-icon "autorenew" at bounding box center [462, 204] width 15 height 15
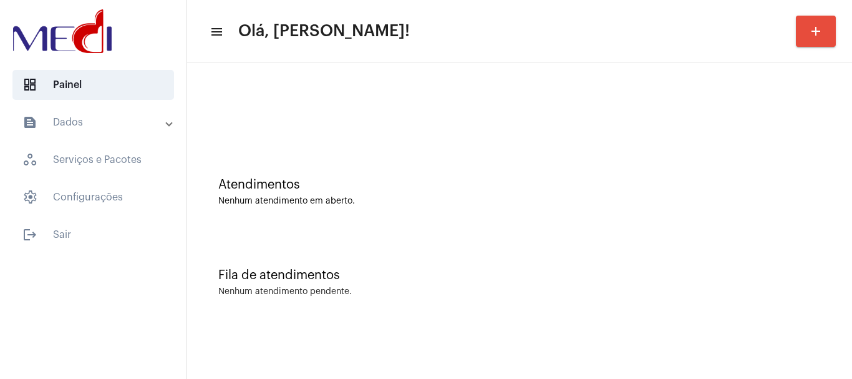
click at [326, 183] on div "Atendimentos" at bounding box center [519, 185] width 602 height 14
click at [372, 203] on div "Nenhum atendimento em aberto." at bounding box center [519, 200] width 602 height 9
click at [509, 110] on div at bounding box center [519, 110] width 602 height 9
